Goal: Task Accomplishment & Management: Use online tool/utility

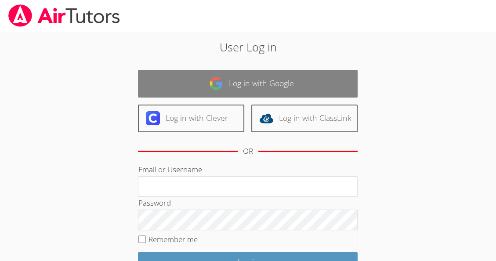
click at [220, 80] on img at bounding box center [216, 83] width 14 height 14
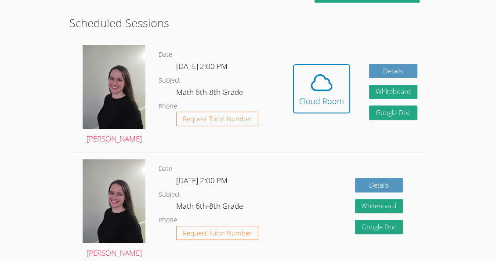
scroll to position [228, 0]
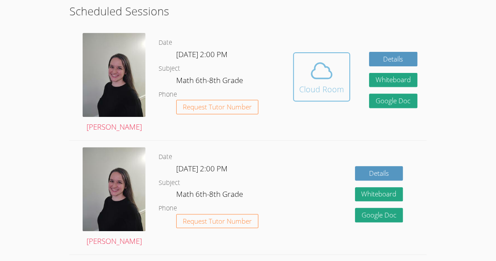
click at [316, 67] on icon at bounding box center [321, 70] width 25 height 25
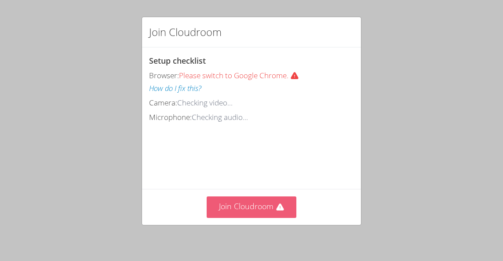
click at [277, 206] on icon at bounding box center [279, 206] width 7 height 7
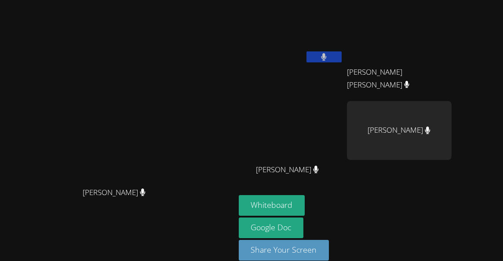
click at [326, 56] on icon at bounding box center [323, 56] width 5 height 7
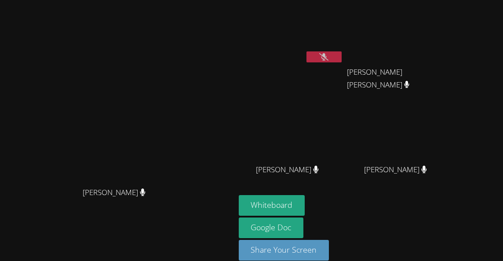
click at [306, 181] on div "Jostin Sebastian Francisco" at bounding box center [291, 177] width 105 height 35
click at [341, 54] on button at bounding box center [323, 56] width 35 height 11
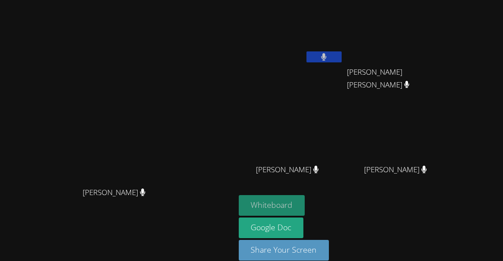
click at [305, 198] on button "Whiteboard" at bounding box center [272, 205] width 66 height 21
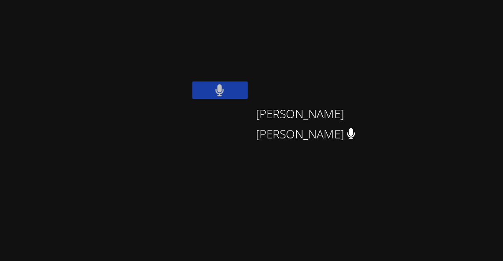
click at [326, 54] on icon at bounding box center [323, 56] width 5 height 7
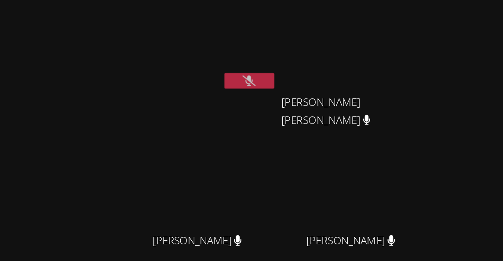
click at [341, 56] on button at bounding box center [323, 56] width 35 height 11
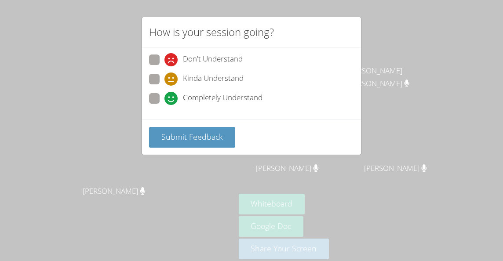
click at [164, 105] on span at bounding box center [164, 105] width 0 height 0
click at [164, 97] on input "Completely Understand" at bounding box center [167, 96] width 7 height 7
radio input "true"
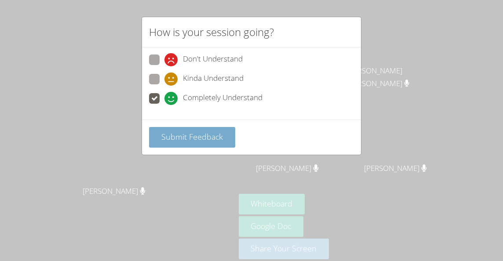
click at [178, 138] on span "Submit Feedback" at bounding box center [192, 136] width 62 height 11
